Goal: Register for event/course

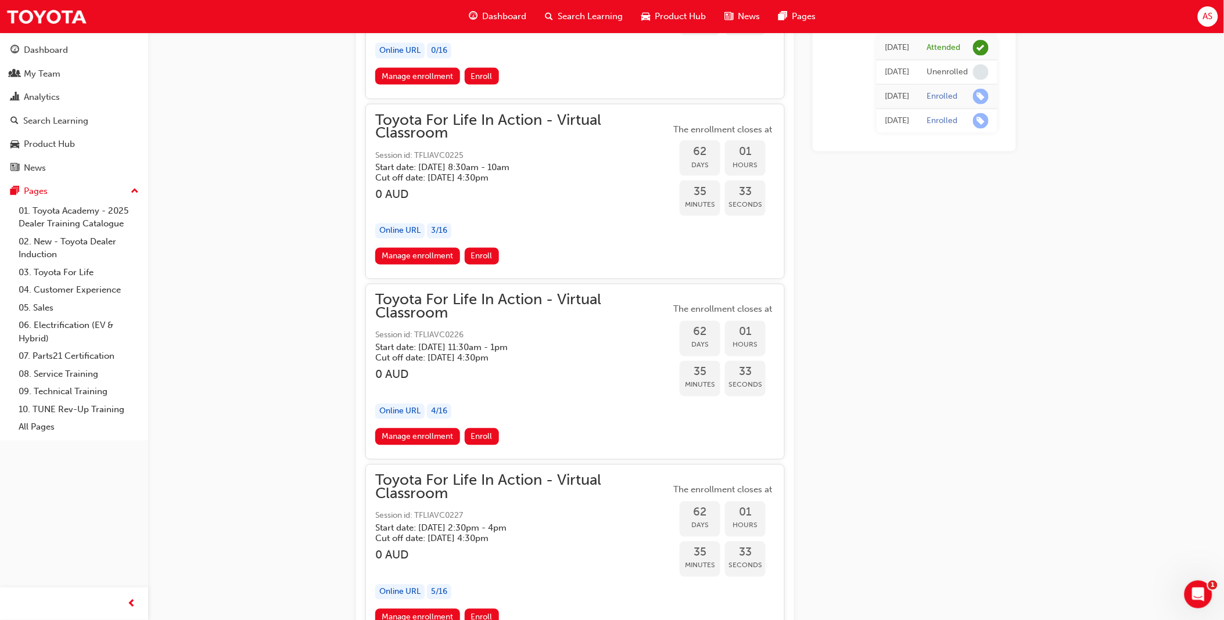
scroll to position [14802, 0]
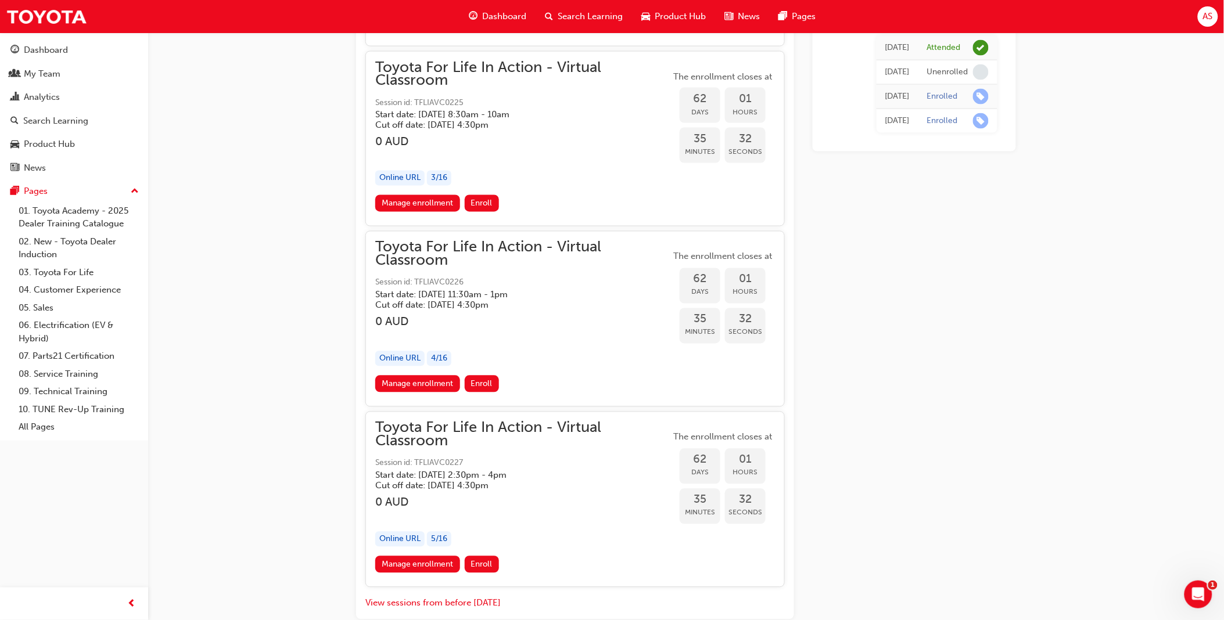
click at [545, 470] on h5 "Start date: [DATE] 2:30pm - 4pm" at bounding box center [513, 475] width 276 height 10
click at [418, 556] on link "Manage enrollment" at bounding box center [417, 564] width 85 height 17
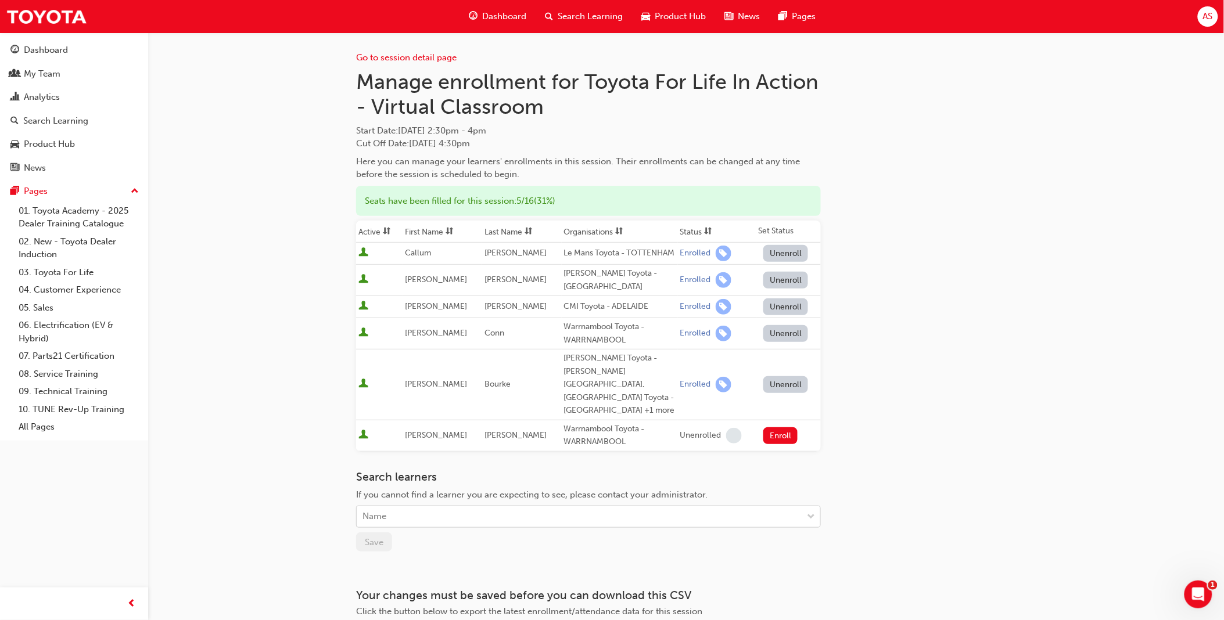
click at [443, 507] on div "Name" at bounding box center [580, 517] width 446 height 20
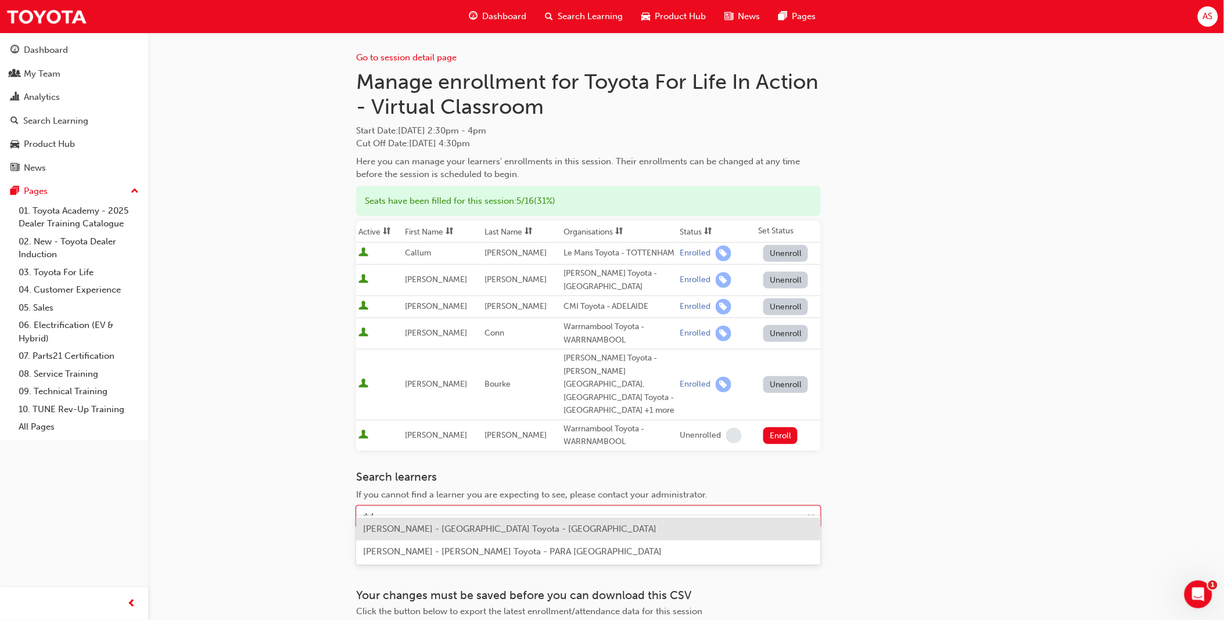
type input "dyla"
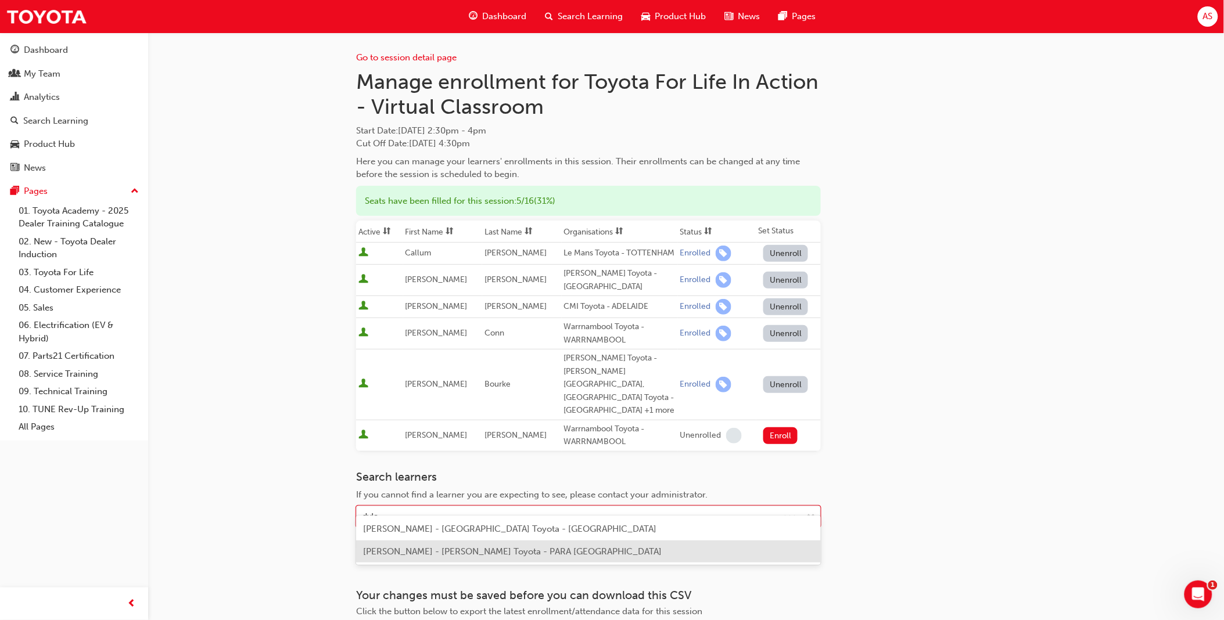
click at [455, 554] on span "[PERSON_NAME] - [PERSON_NAME] Toyota - PARA [GEOGRAPHIC_DATA]" at bounding box center [512, 552] width 299 height 10
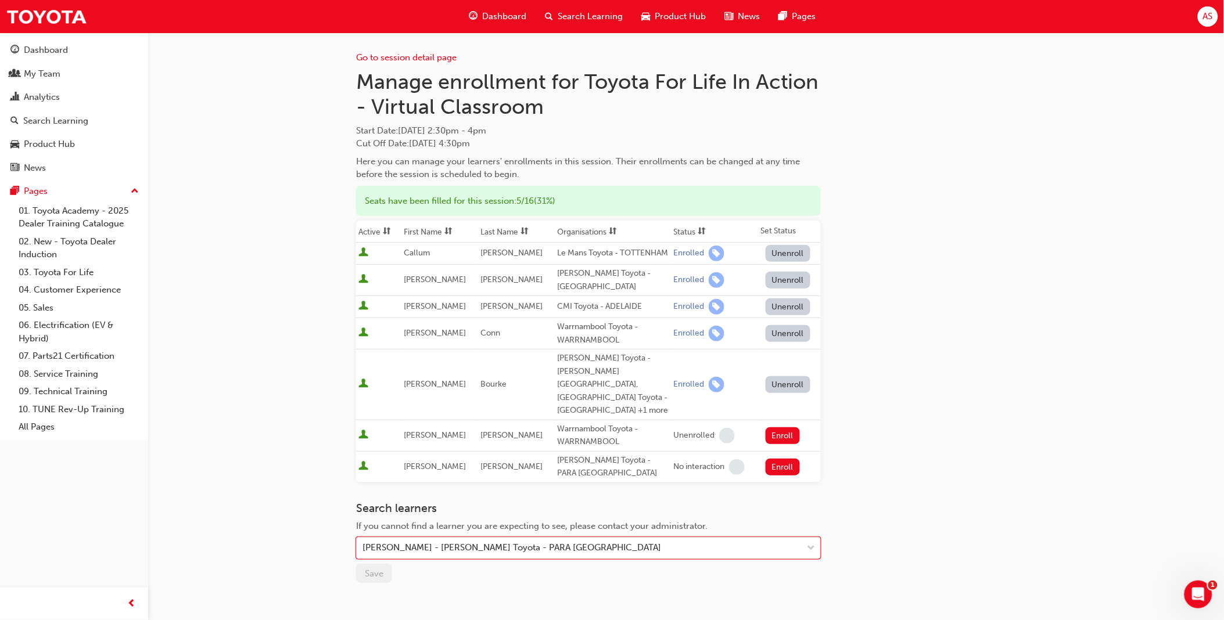
click at [293, 493] on div "Go to session detail page Manage enrollment for Toyota For Life In Action - Vir…" at bounding box center [612, 369] width 1224 height 739
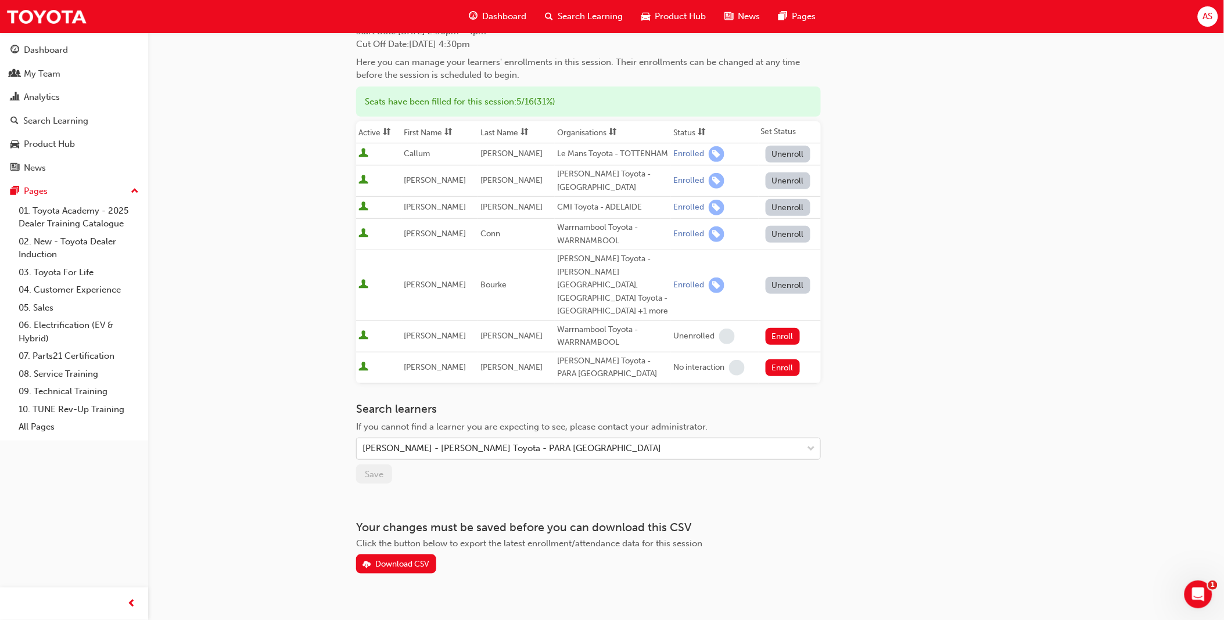
scroll to position [102, 0]
click at [774, 357] on button "Enroll" at bounding box center [783, 365] width 35 height 17
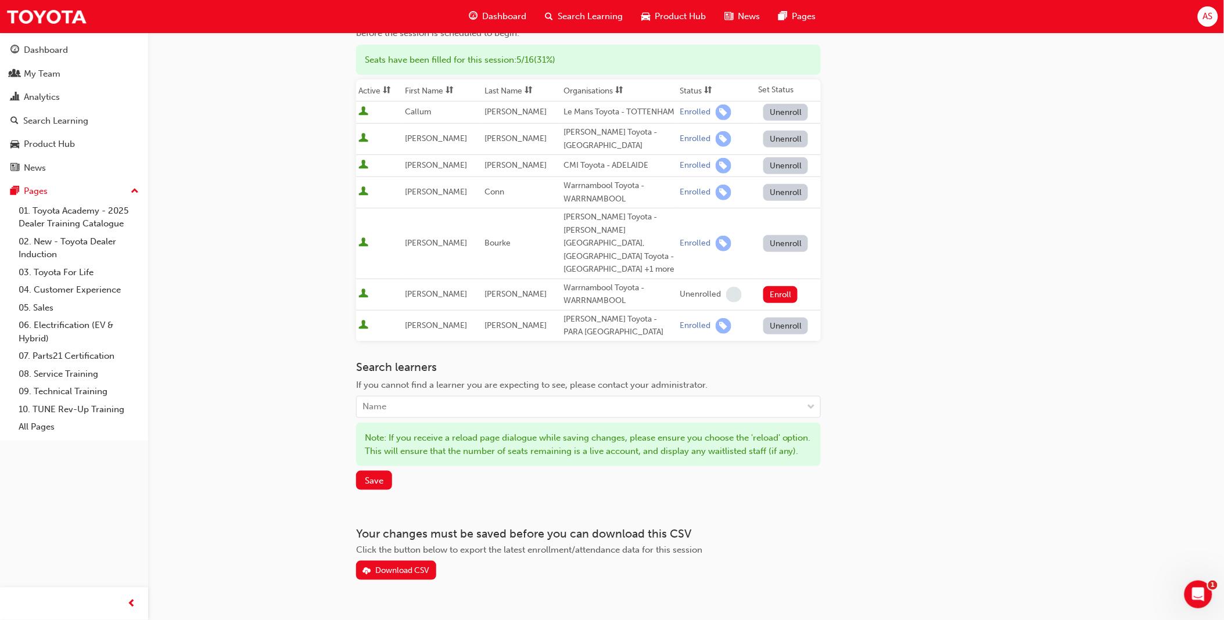
scroll to position [163, 0]
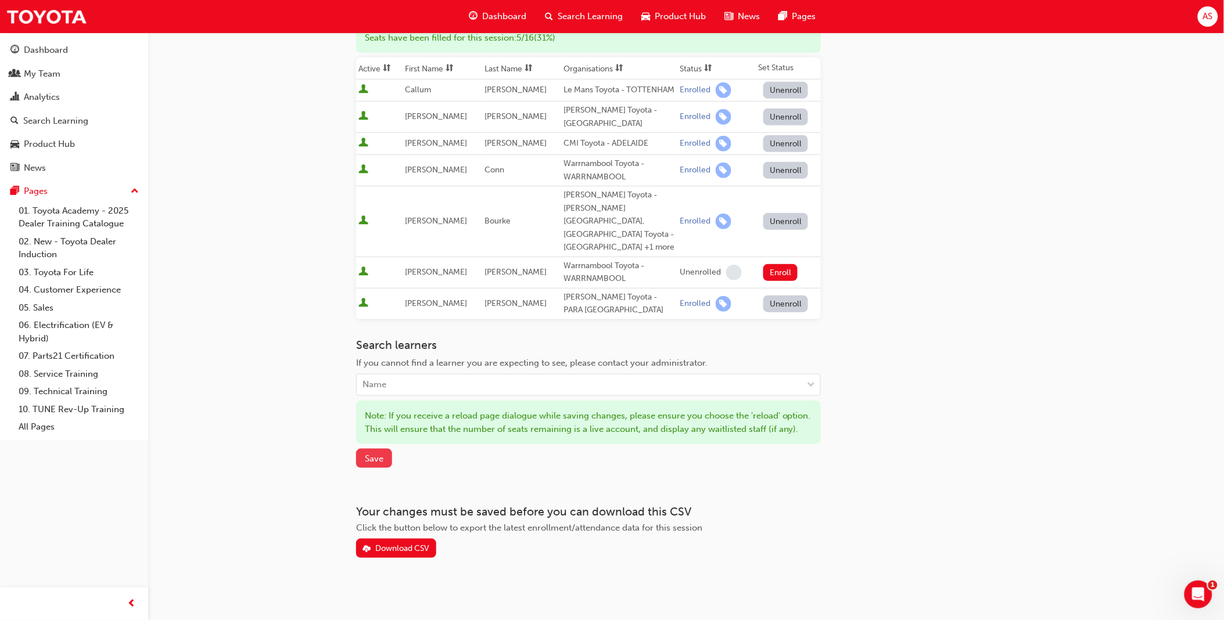
click at [386, 449] on button "Save" at bounding box center [374, 458] width 36 height 19
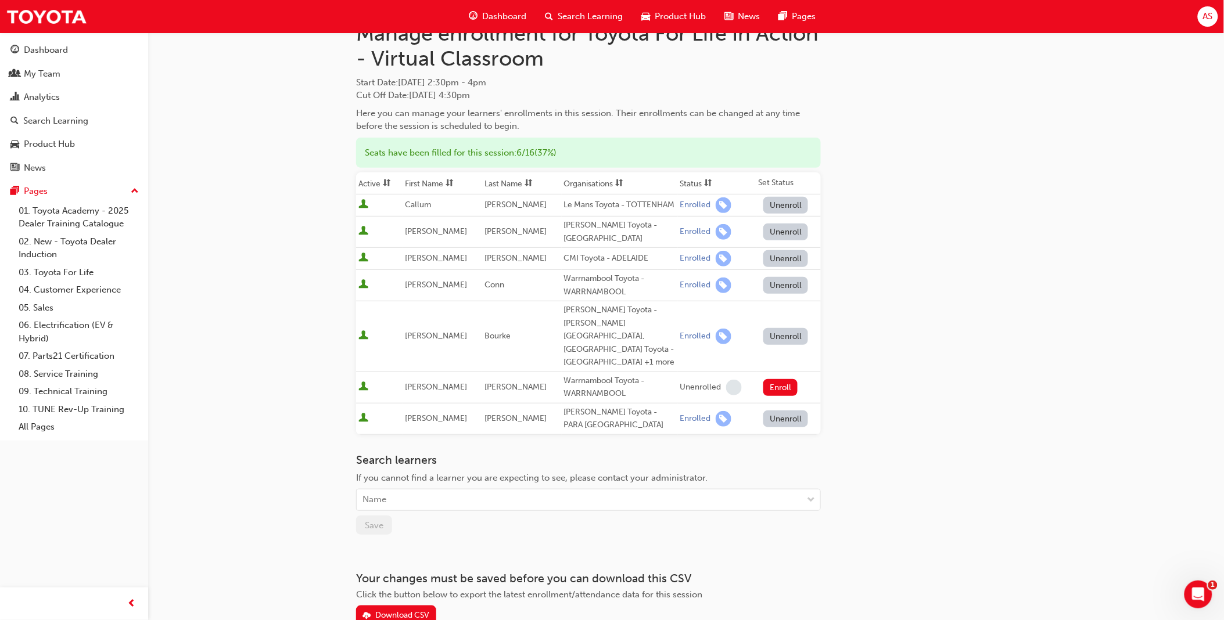
scroll to position [0, 0]
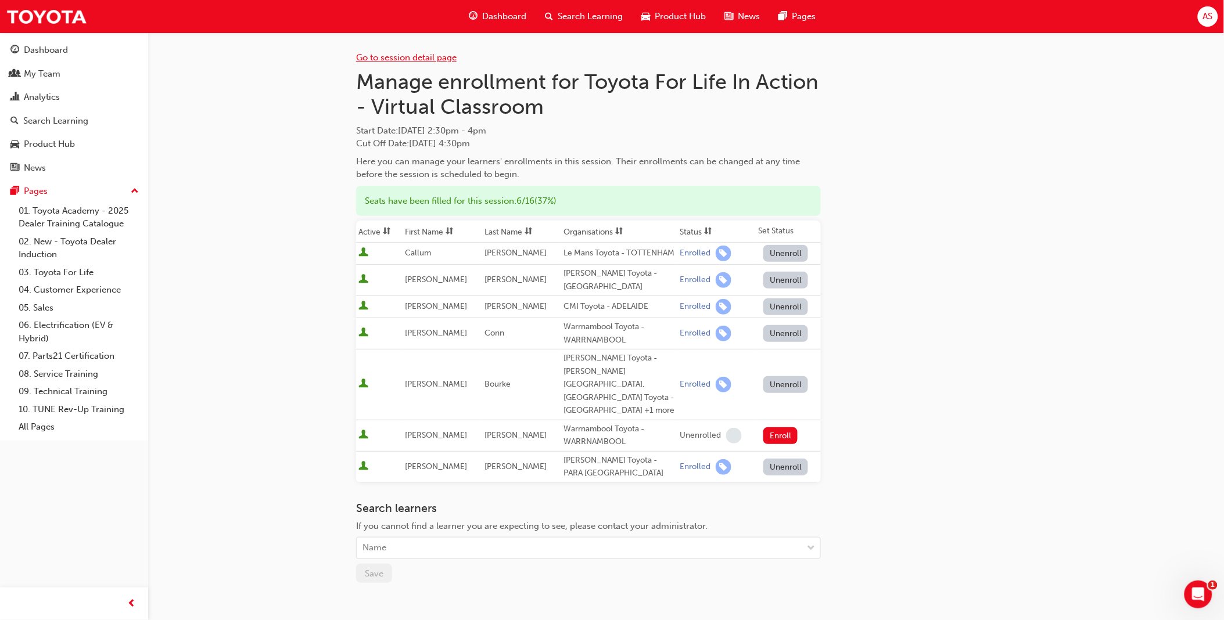
click at [411, 56] on link "Go to session detail page" at bounding box center [406, 57] width 100 height 10
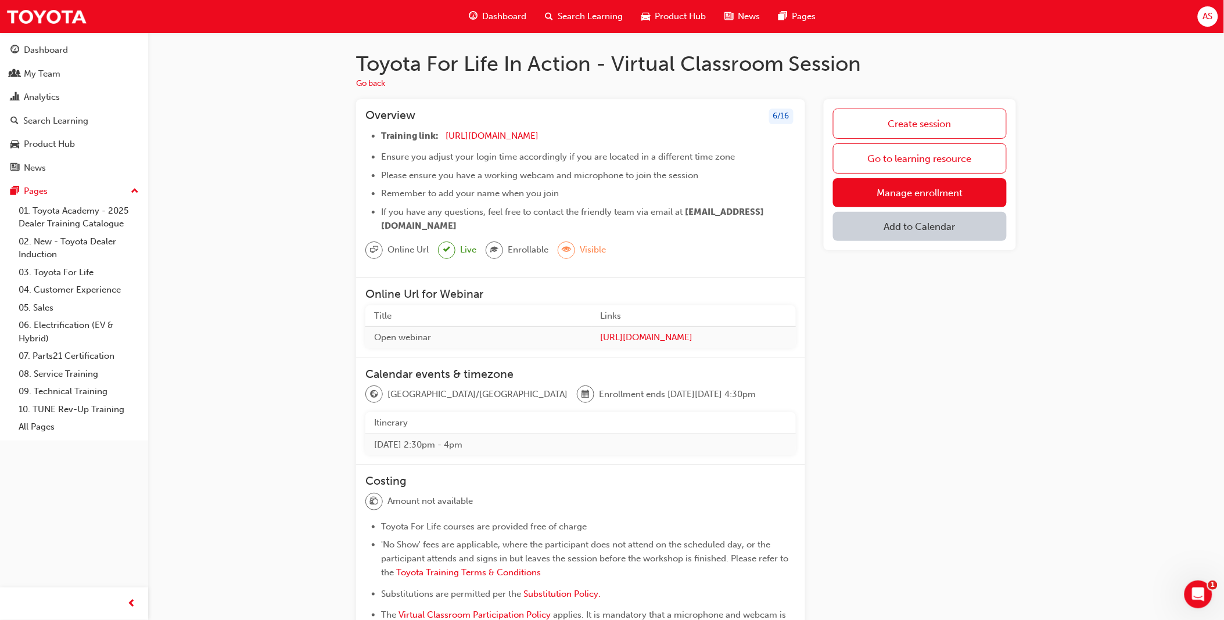
drag, startPoint x: 380, startPoint y: 136, endPoint x: 668, endPoint y: 222, distance: 300.3
click at [668, 222] on ul "Training link: [URL][DOMAIN_NAME] ​ Ensure you adjust your login time according…" at bounding box center [580, 181] width 430 height 104
copy ul "Training link: [URL][DOMAIN_NAME] ​ Ensure you adjust your login time according…"
